Goal: Find specific page/section: Find specific page/section

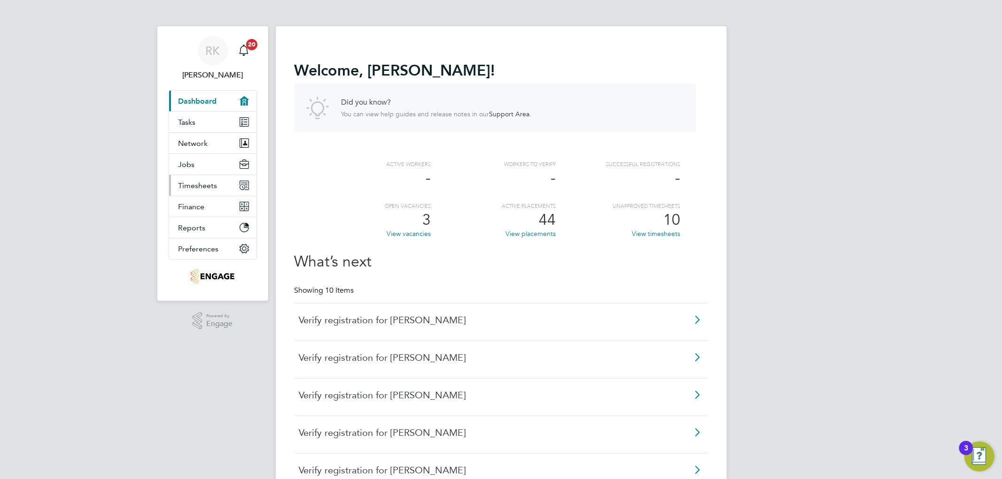
click at [210, 185] on span "Timesheets" at bounding box center [197, 185] width 39 height 9
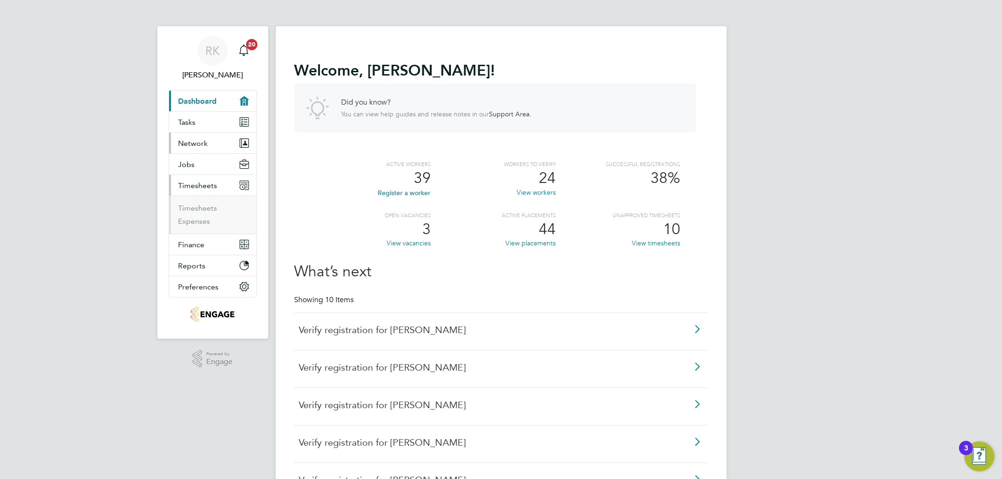
click at [197, 148] on button "Network" at bounding box center [212, 143] width 87 height 21
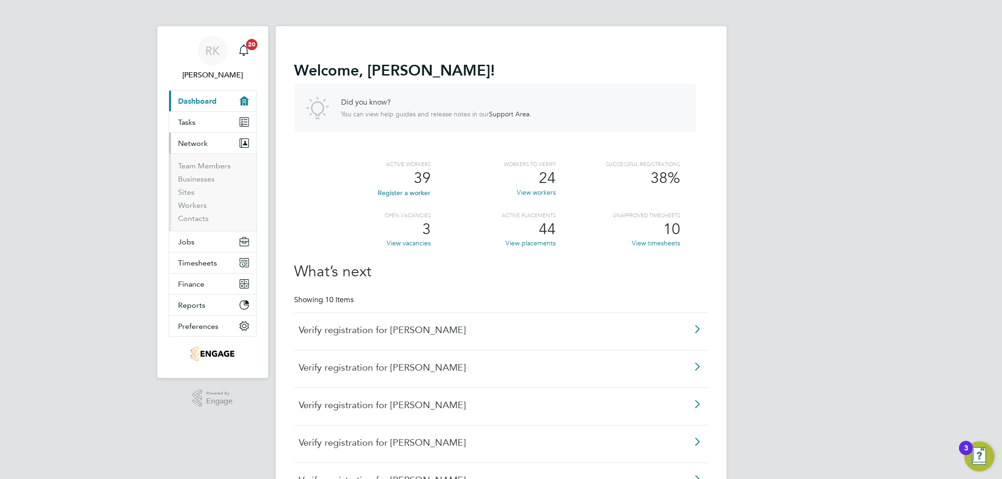
click at [200, 147] on span "Network" at bounding box center [193, 143] width 30 height 9
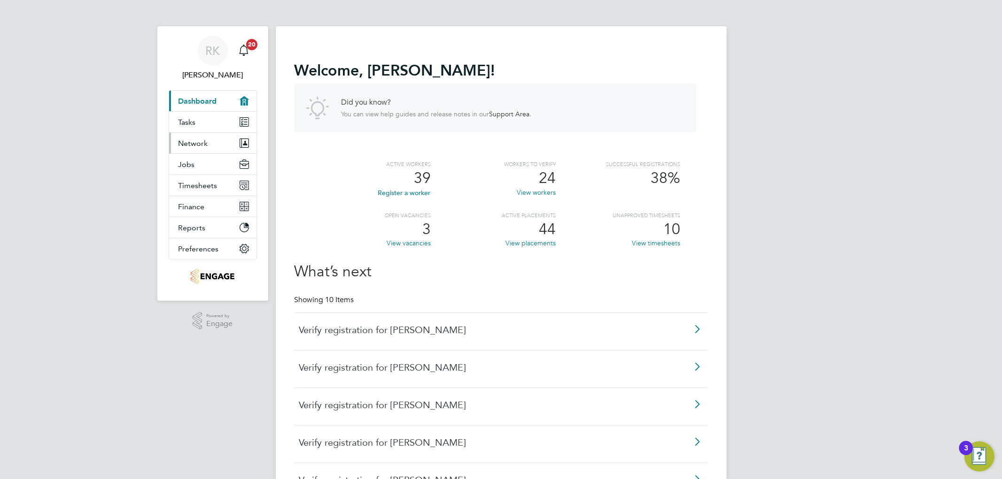
click at [200, 147] on span "Network" at bounding box center [193, 143] width 30 height 9
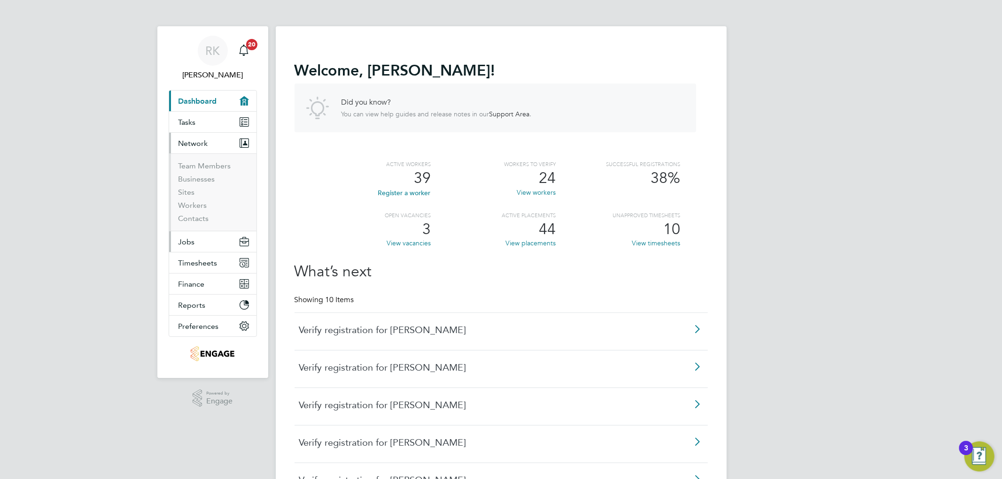
click at [205, 242] on button "Jobs" at bounding box center [212, 242] width 87 height 21
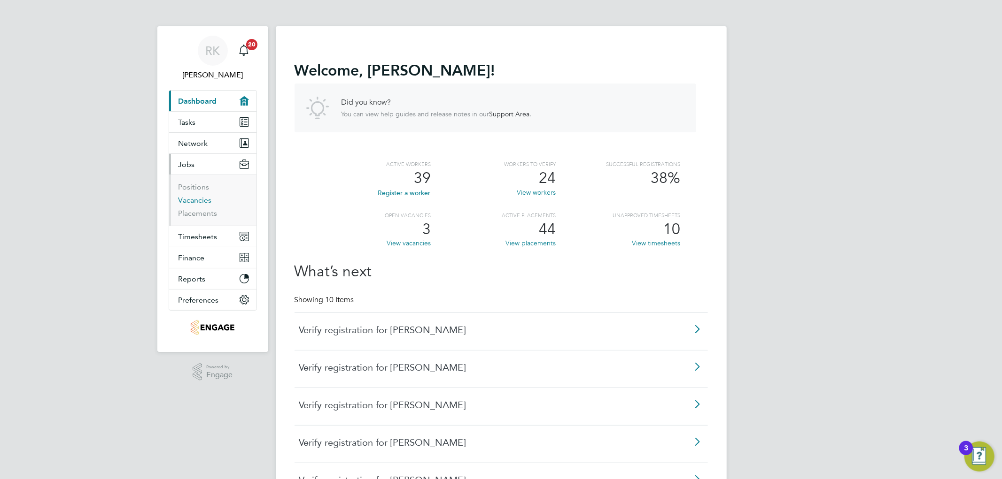
click at [196, 201] on link "Vacancies" at bounding box center [194, 200] width 33 height 9
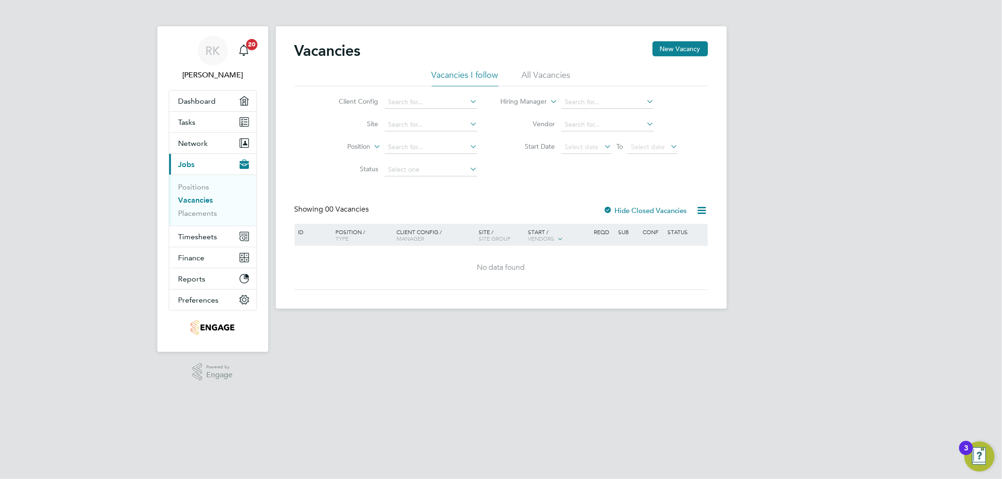
click at [545, 69] on div "Vacancies New Vacancy" at bounding box center [500, 55] width 413 height 28
click at [200, 188] on link "Positions" at bounding box center [193, 187] width 31 height 9
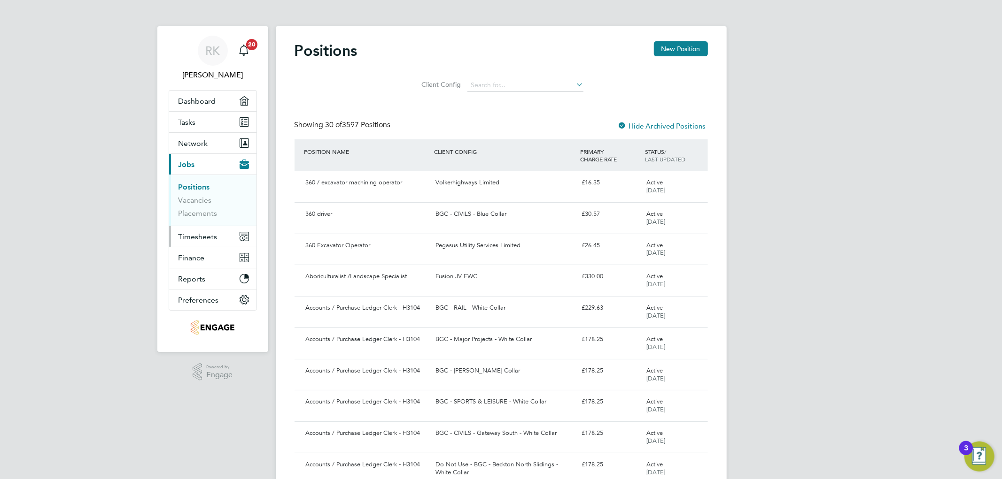
click at [205, 235] on span "Timesheets" at bounding box center [197, 236] width 39 height 9
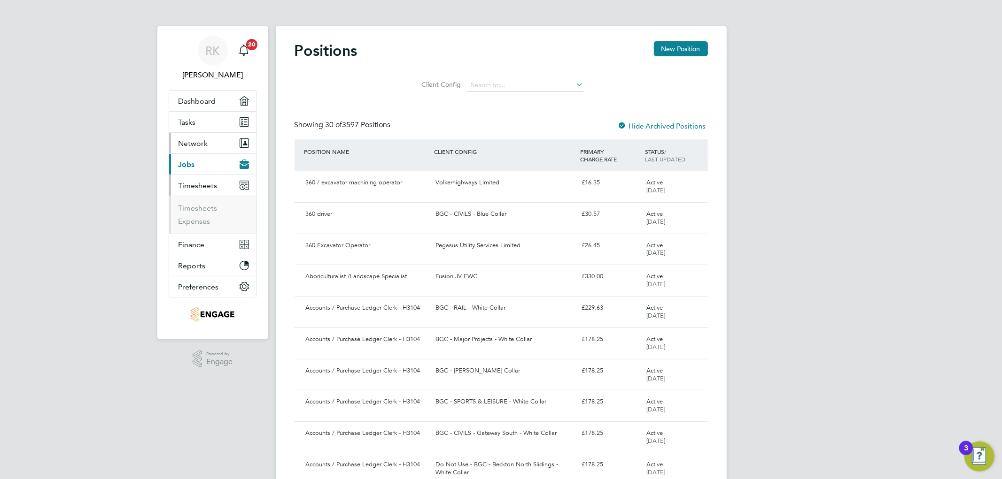
click at [201, 149] on button "Network" at bounding box center [212, 143] width 87 height 21
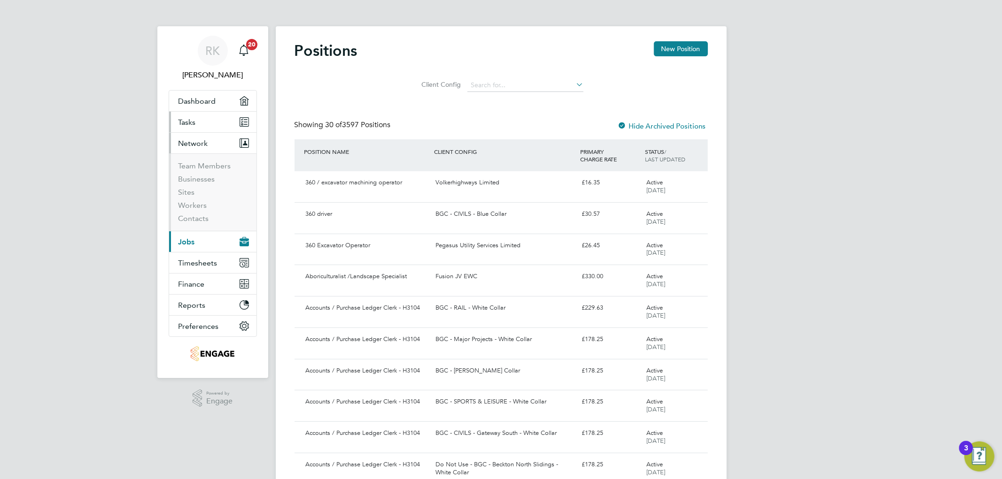
click at [204, 120] on link "Tasks" at bounding box center [212, 122] width 87 height 21
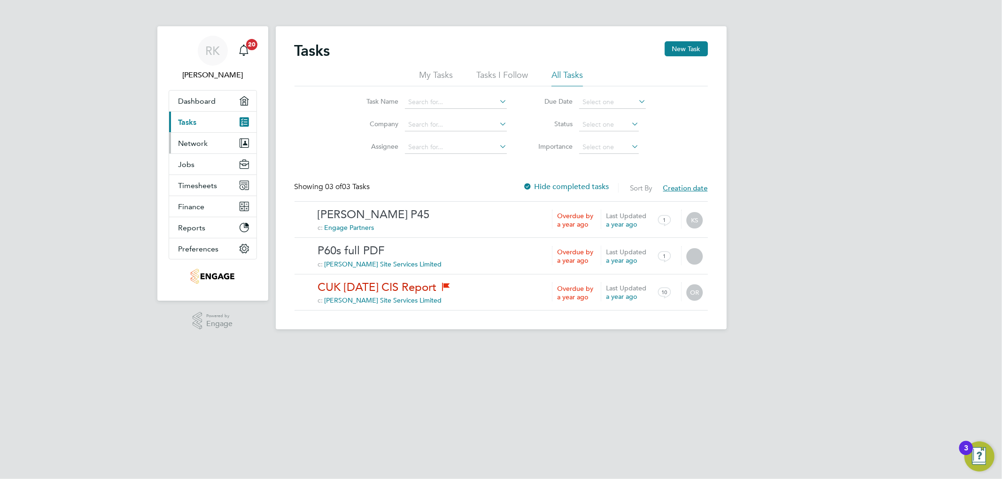
click at [209, 146] on button "Network" at bounding box center [212, 143] width 87 height 21
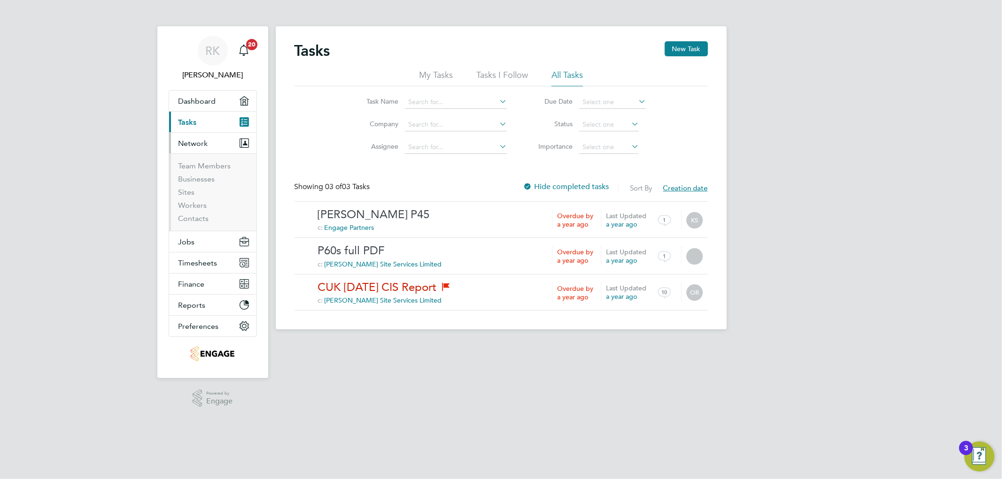
click at [209, 146] on button "Network" at bounding box center [212, 143] width 87 height 21
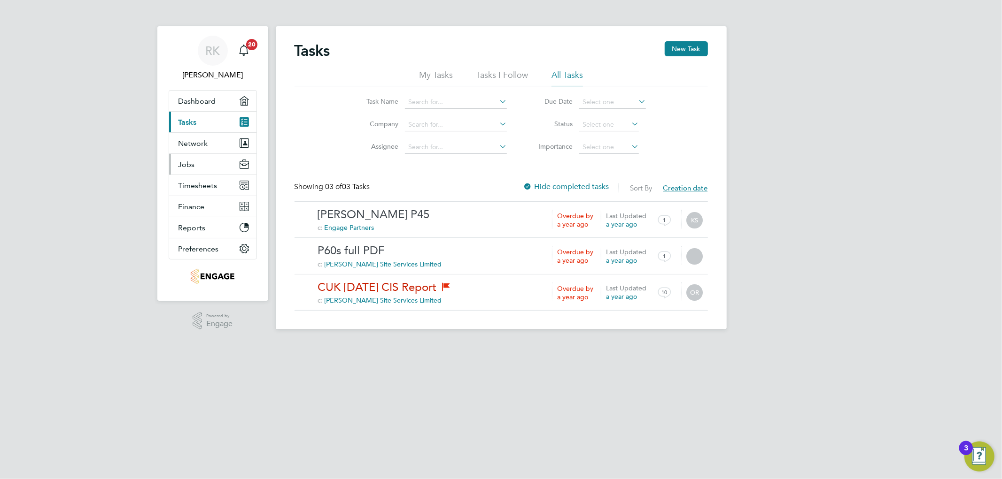
click at [211, 166] on button "Jobs" at bounding box center [212, 164] width 87 height 21
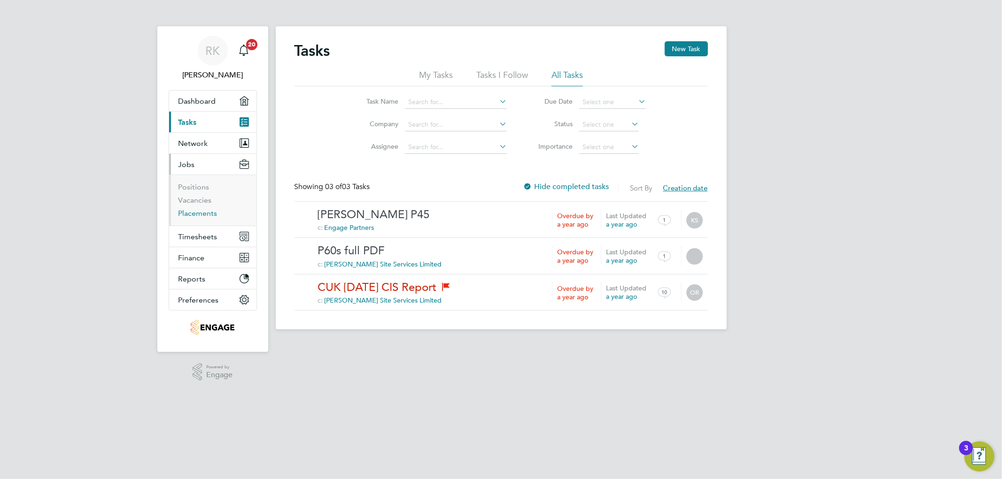
click at [198, 215] on link "Placements" at bounding box center [197, 213] width 39 height 9
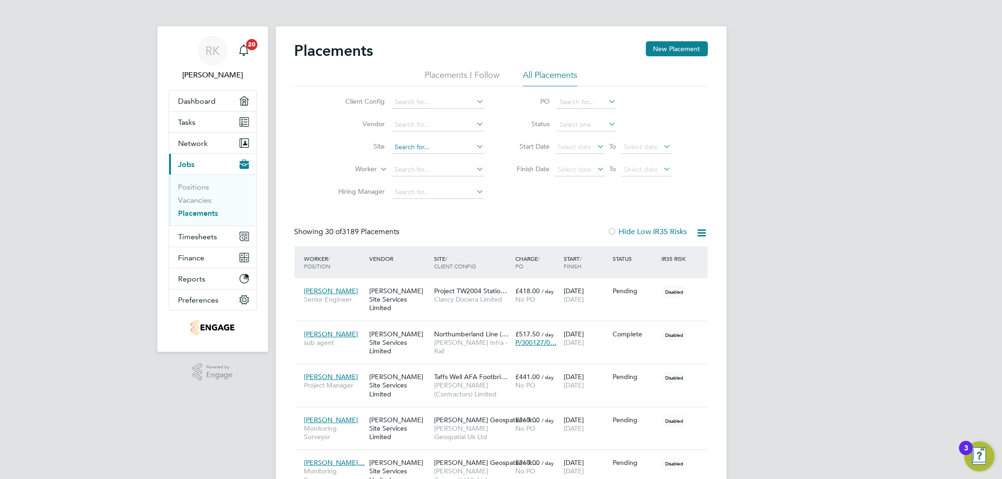
click at [424, 147] on input at bounding box center [438, 147] width 93 height 13
type input "s"
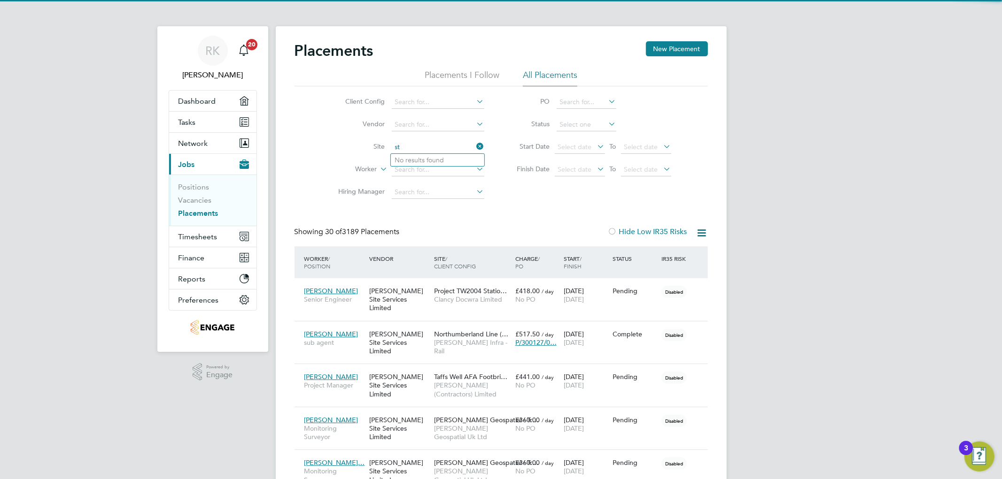
type input "s"
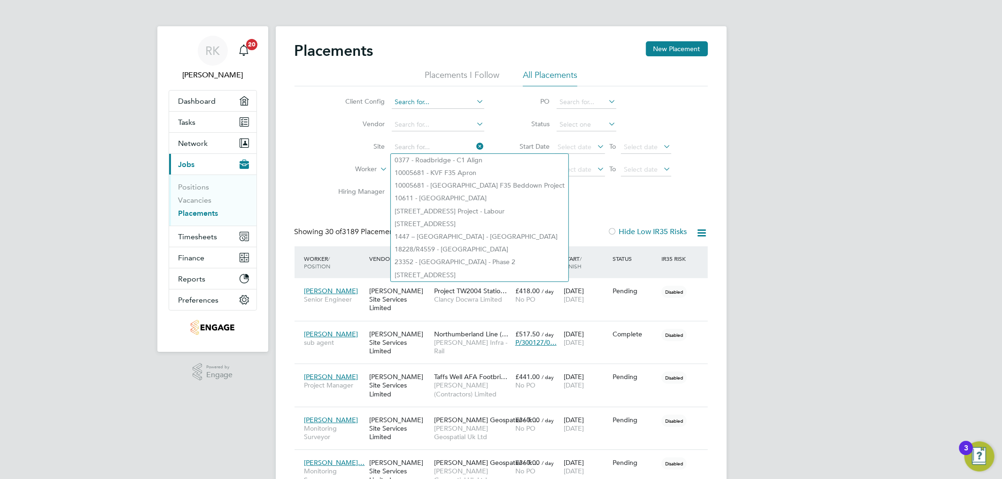
click at [412, 99] on input at bounding box center [438, 102] width 93 height 13
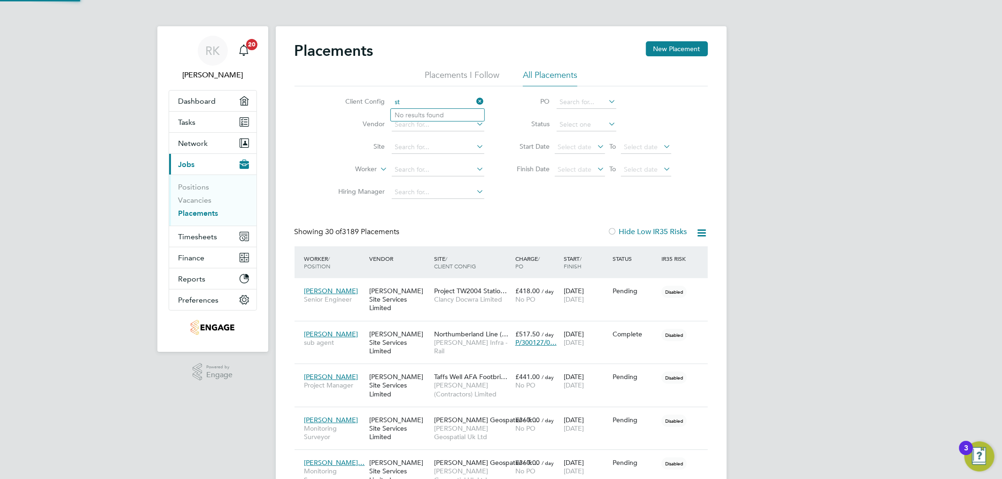
type input "s"
click at [321, 133] on li "Vendor" at bounding box center [407, 125] width 177 height 23
click at [416, 148] on input at bounding box center [438, 147] width 93 height 13
click at [448, 161] on b "Heathrow" at bounding box center [433, 160] width 30 height 8
type input "66RC18 Heathrow"
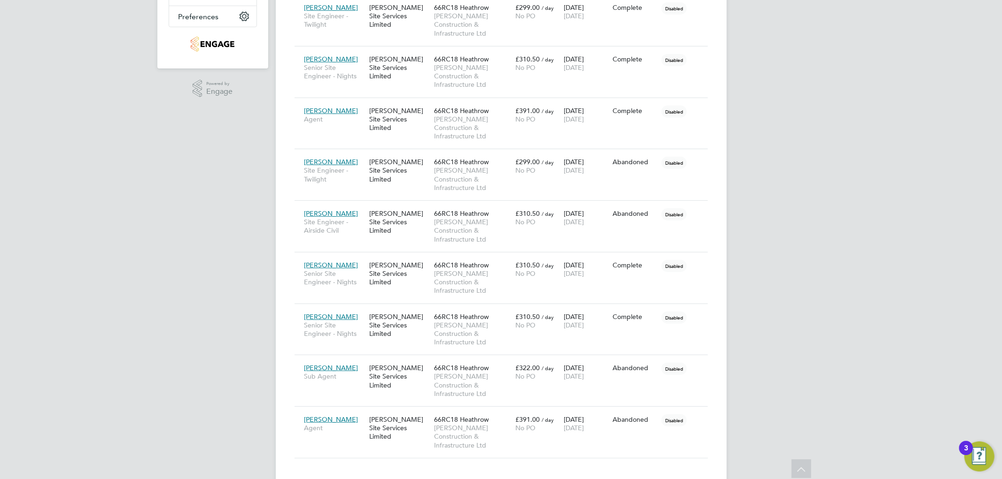
click at [167, 301] on div "RK [PERSON_NAME] Notifications 20 Applications: Dashboard Tasks Network Team Me…" at bounding box center [501, 109] width 1002 height 786
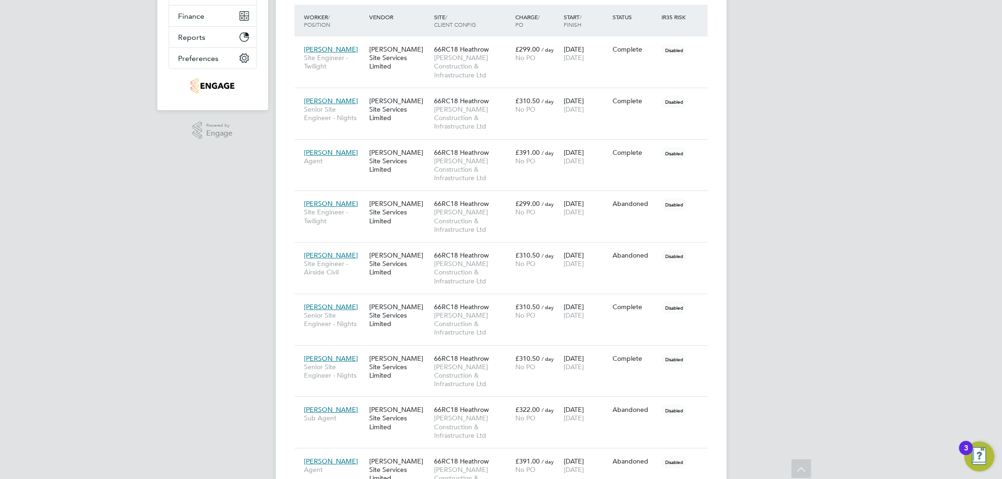
scroll to position [241, 0]
click at [243, 276] on div "RK [PERSON_NAME] Notifications 20 Applications: Dashboard Tasks Network Team Me…" at bounding box center [501, 152] width 1002 height 786
click at [148, 340] on div "RK [PERSON_NAME] Notifications 20 Applications: Dashboard Tasks Network Team Me…" at bounding box center [501, 152] width 1002 height 786
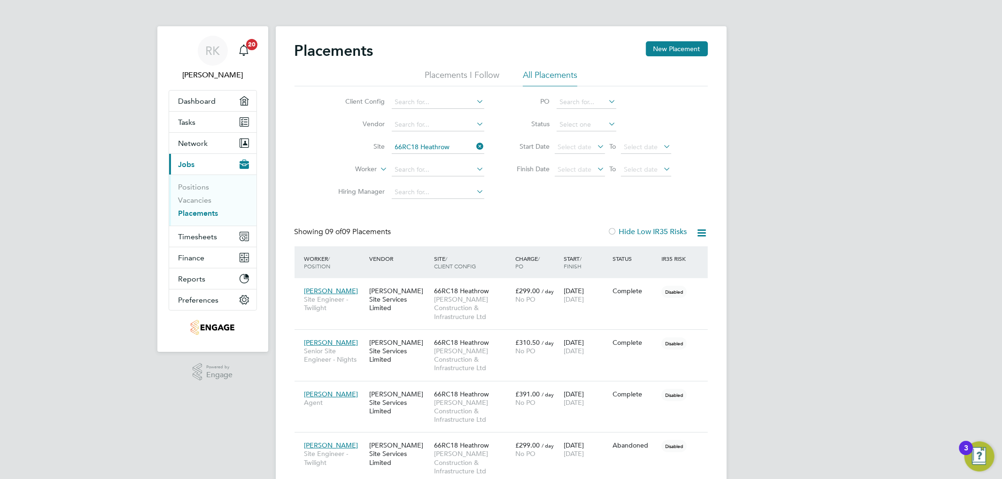
click at [475, 147] on icon at bounding box center [475, 146] width 0 height 13
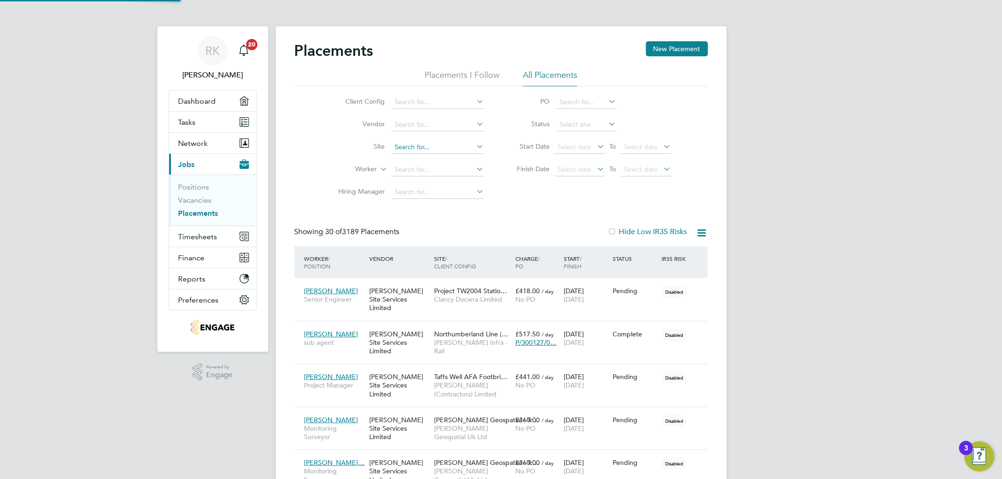
click at [457, 145] on input at bounding box center [438, 147] width 93 height 13
type input "b"
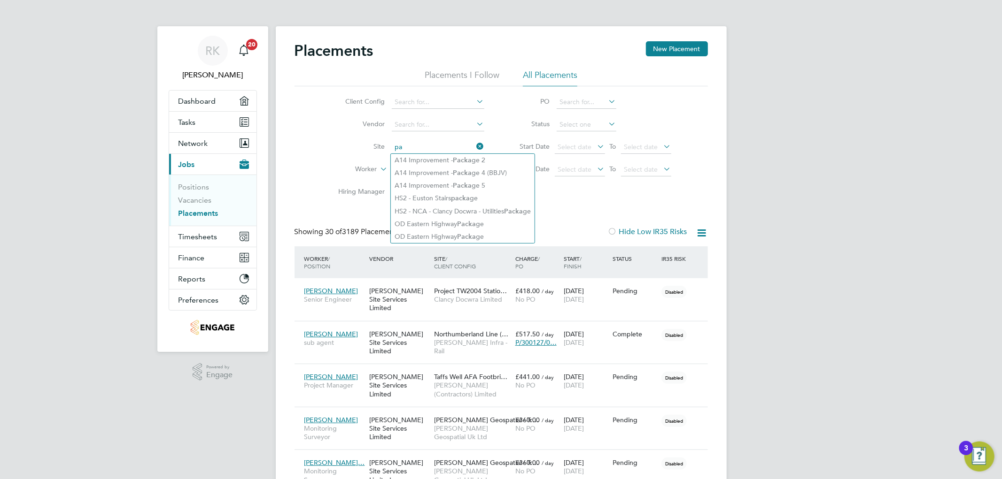
type input "p"
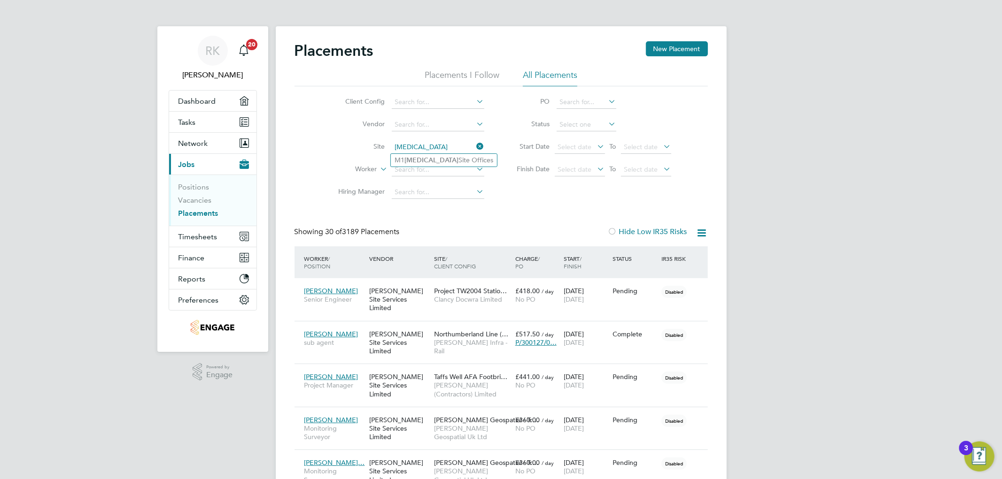
type input "t"
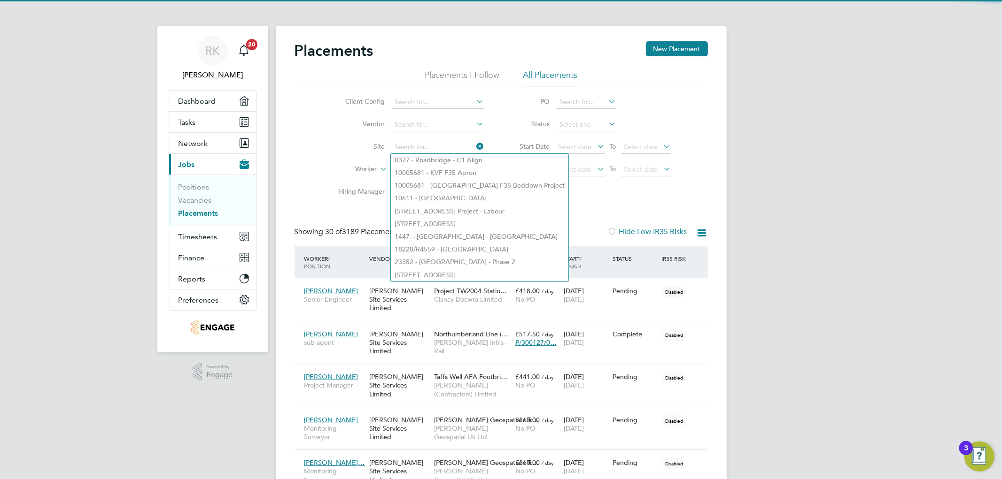
click at [319, 159] on li "Worker" at bounding box center [407, 170] width 177 height 23
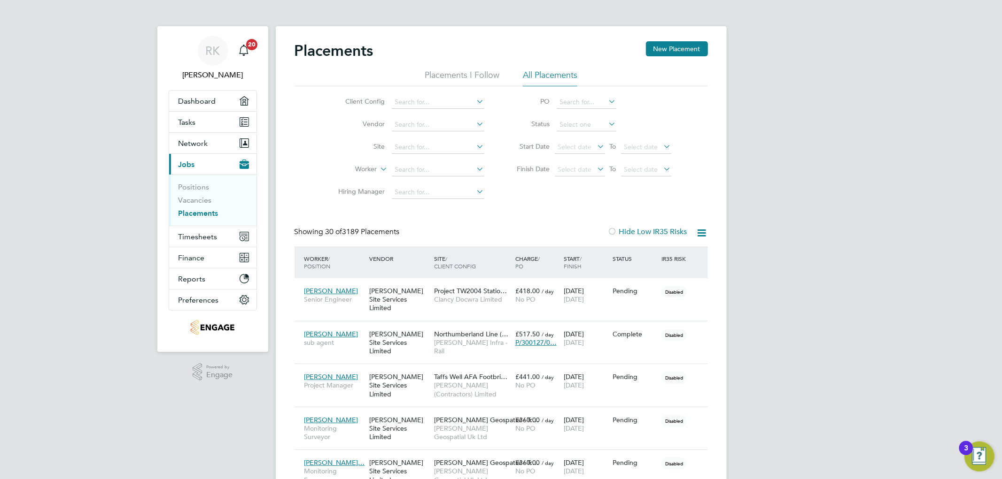
click at [475, 141] on icon at bounding box center [475, 146] width 0 height 13
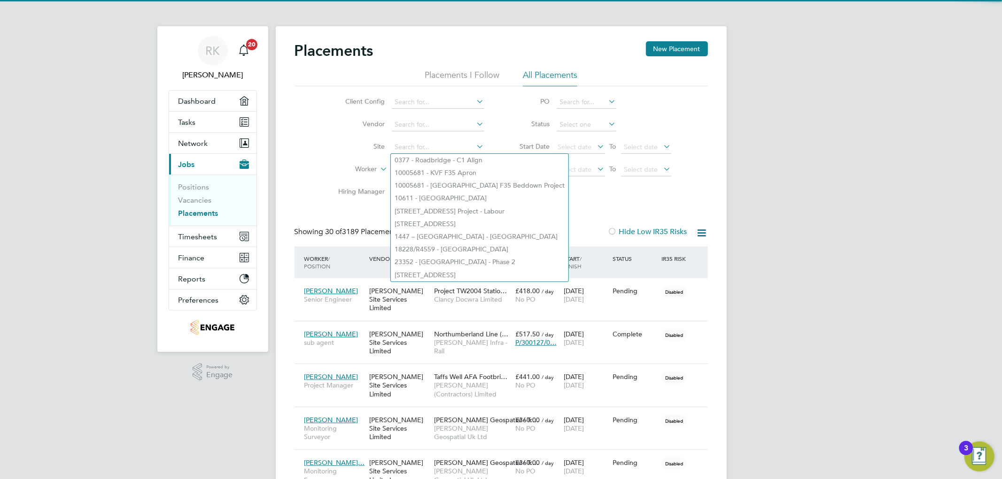
click at [312, 155] on div "Client Config Vendor Site Worker Hiring Manager PO Status Start Date Select dat…" at bounding box center [500, 144] width 413 height 117
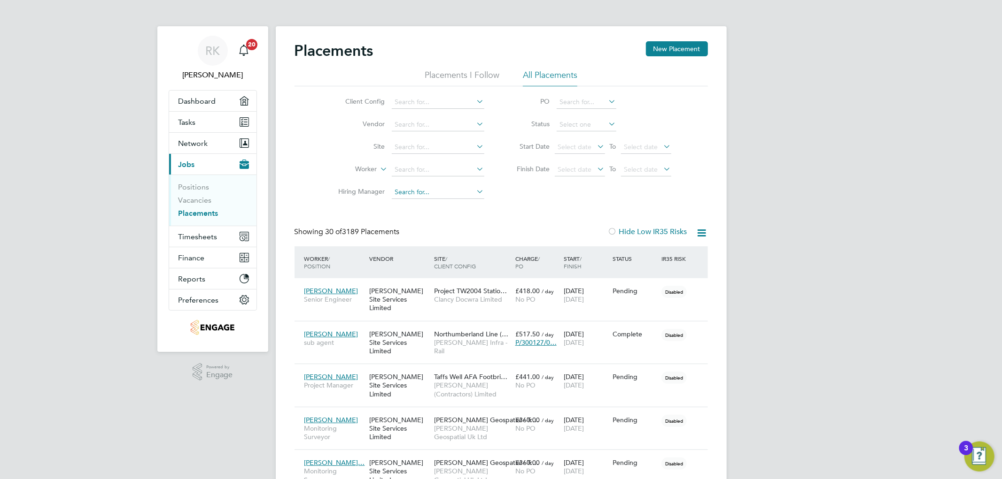
click at [429, 196] on input at bounding box center [438, 192] width 93 height 13
click at [412, 188] on input "[PERSON_NAME]" at bounding box center [438, 192] width 93 height 13
click at [430, 189] on input "[PERSON_NAME]" at bounding box center [438, 192] width 93 height 13
type input "m"
click at [433, 103] on input at bounding box center [438, 102] width 93 height 13
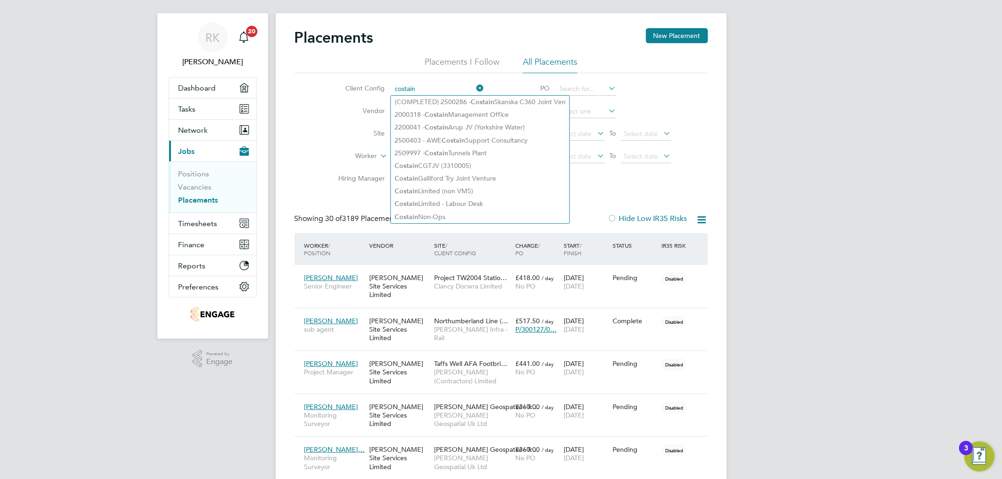
type input "costain"
click at [326, 117] on li "Vendor" at bounding box center [407, 111] width 177 height 23
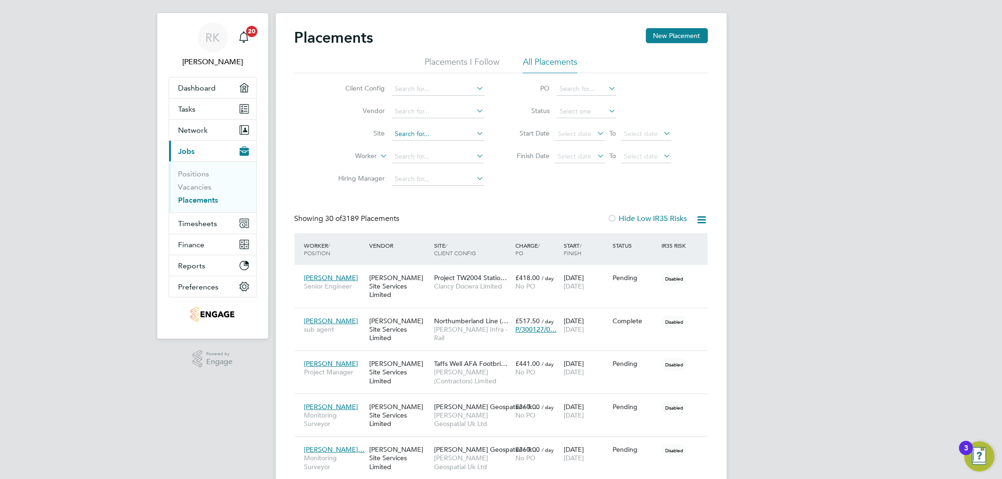
click at [411, 135] on input at bounding box center [438, 134] width 93 height 13
click at [424, 143] on b "Heathrow" at bounding box center [433, 147] width 30 height 8
type input "66RC18 Heathrow"
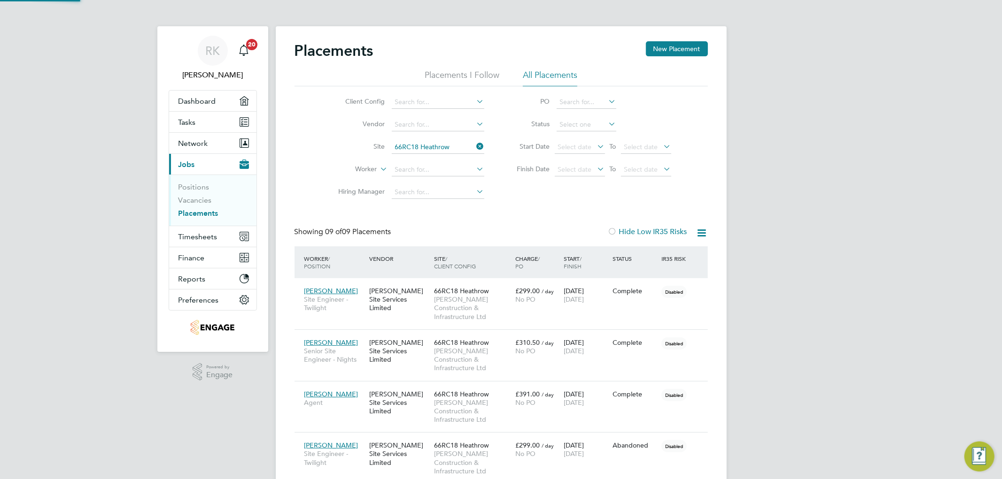
scroll to position [4, 5]
click at [475, 146] on icon at bounding box center [475, 146] width 0 height 13
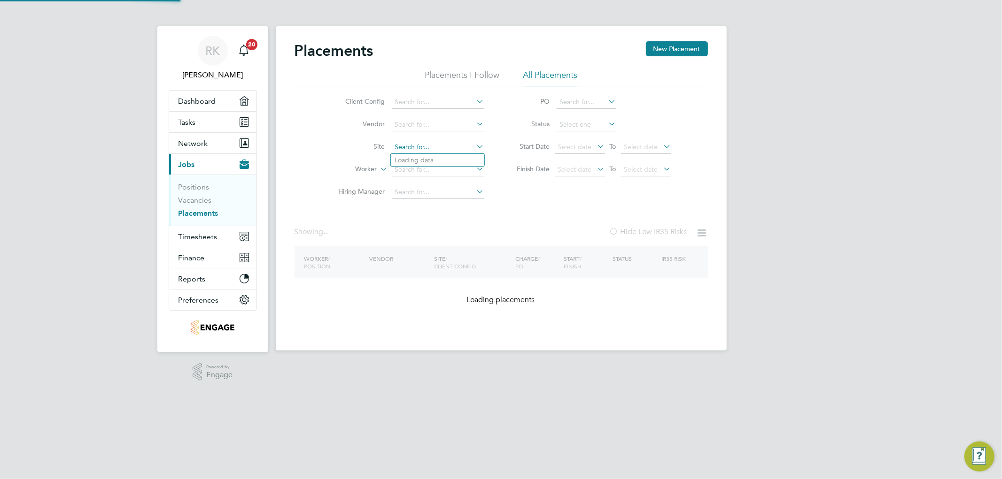
click at [444, 143] on input at bounding box center [438, 147] width 93 height 13
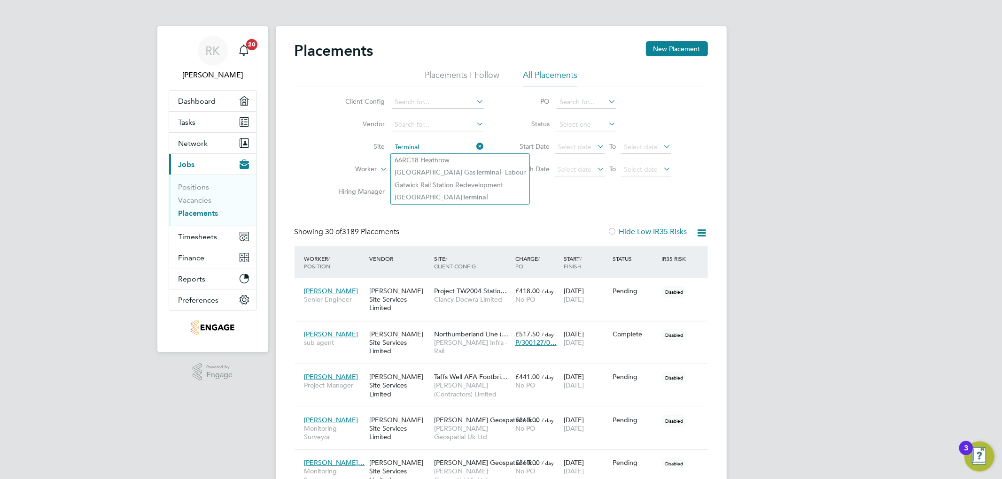
type input "Terminal"
